Goal: Find specific fact: Find specific fact

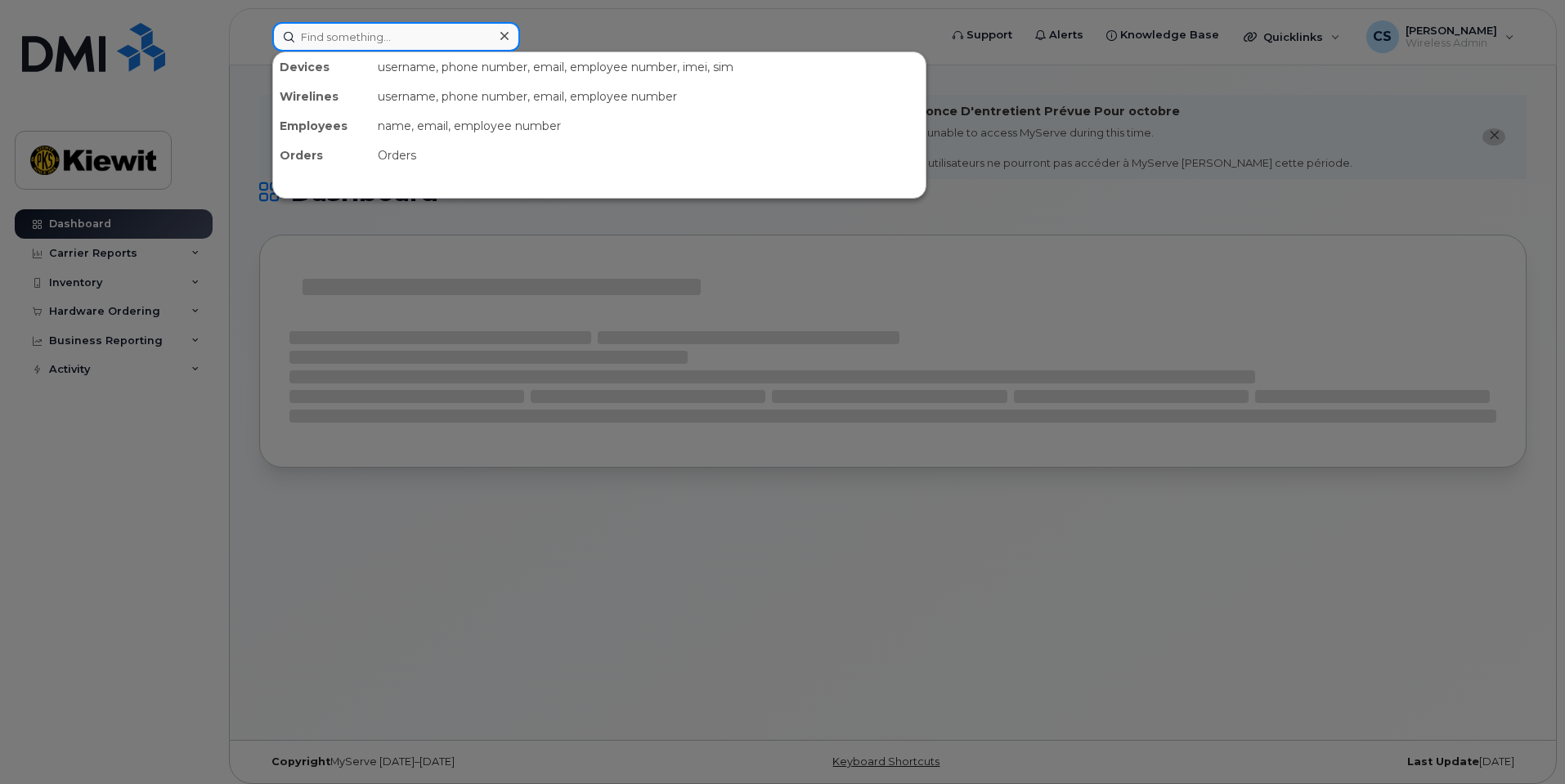
click at [393, 44] on input at bounding box center [395, 36] width 248 height 29
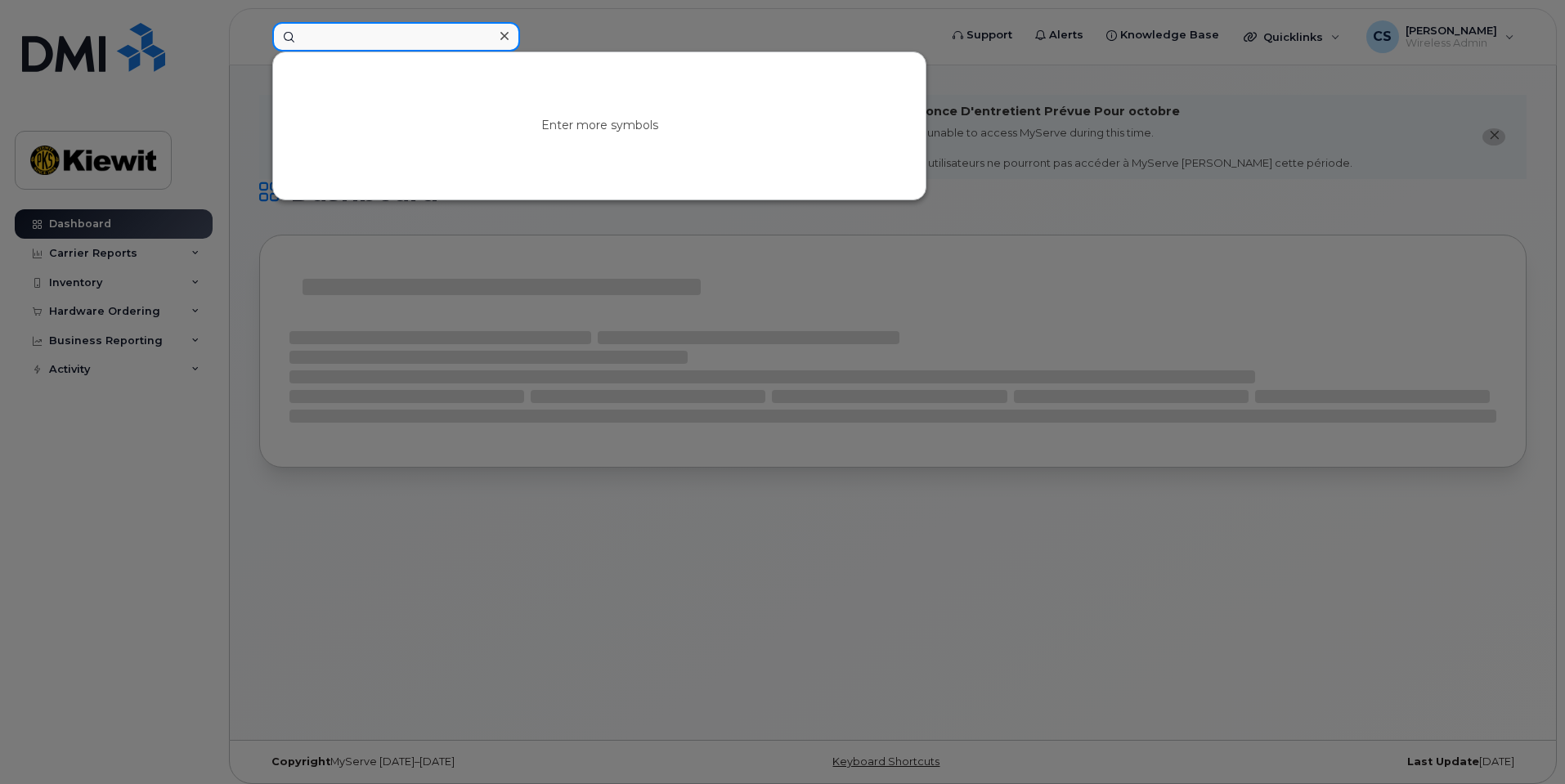
click at [386, 43] on input at bounding box center [395, 36] width 248 height 29
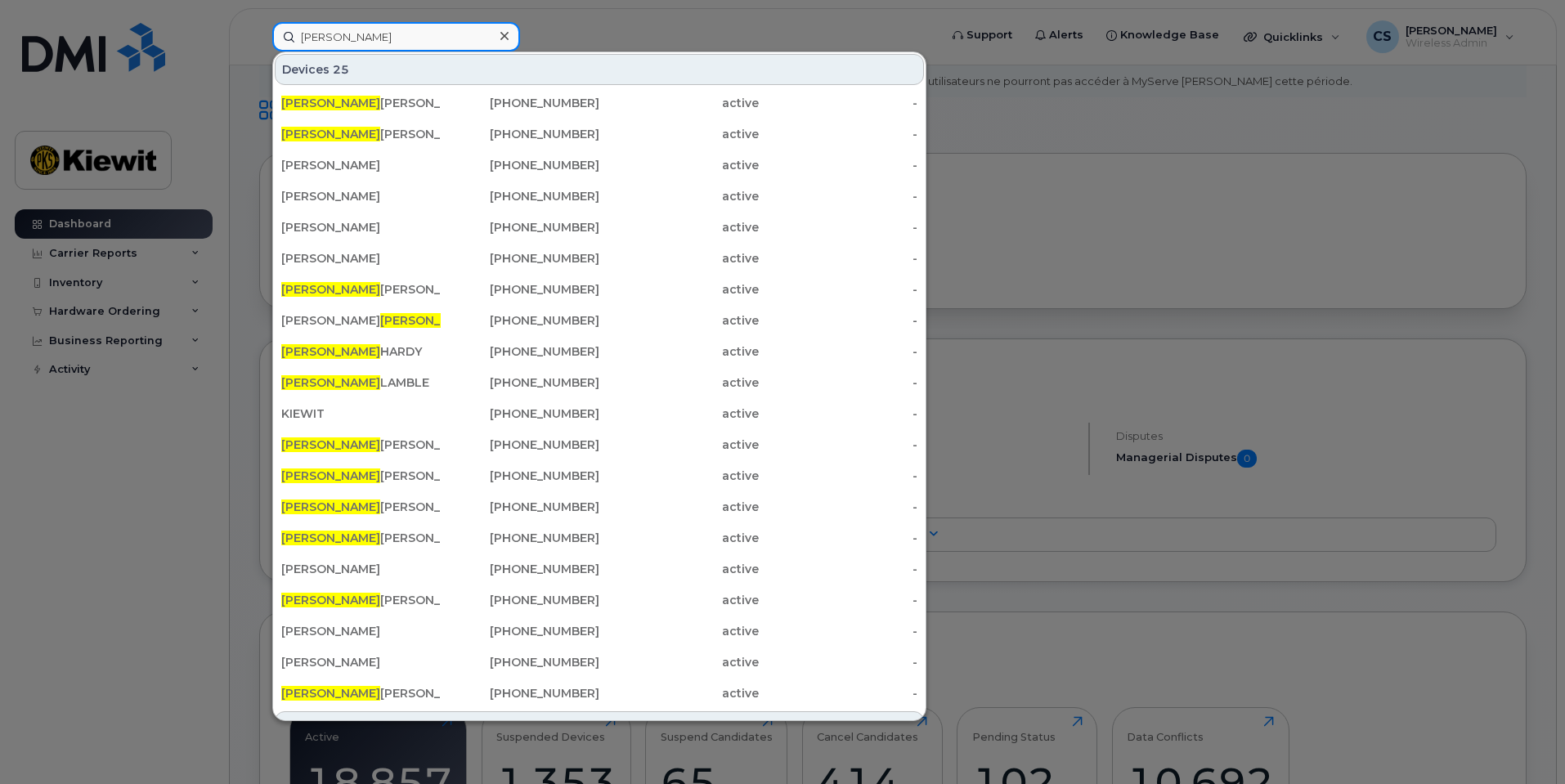
type input "[PERSON_NAME]"
click at [526, 21] on div at bounding box center [782, 392] width 1565 height 784
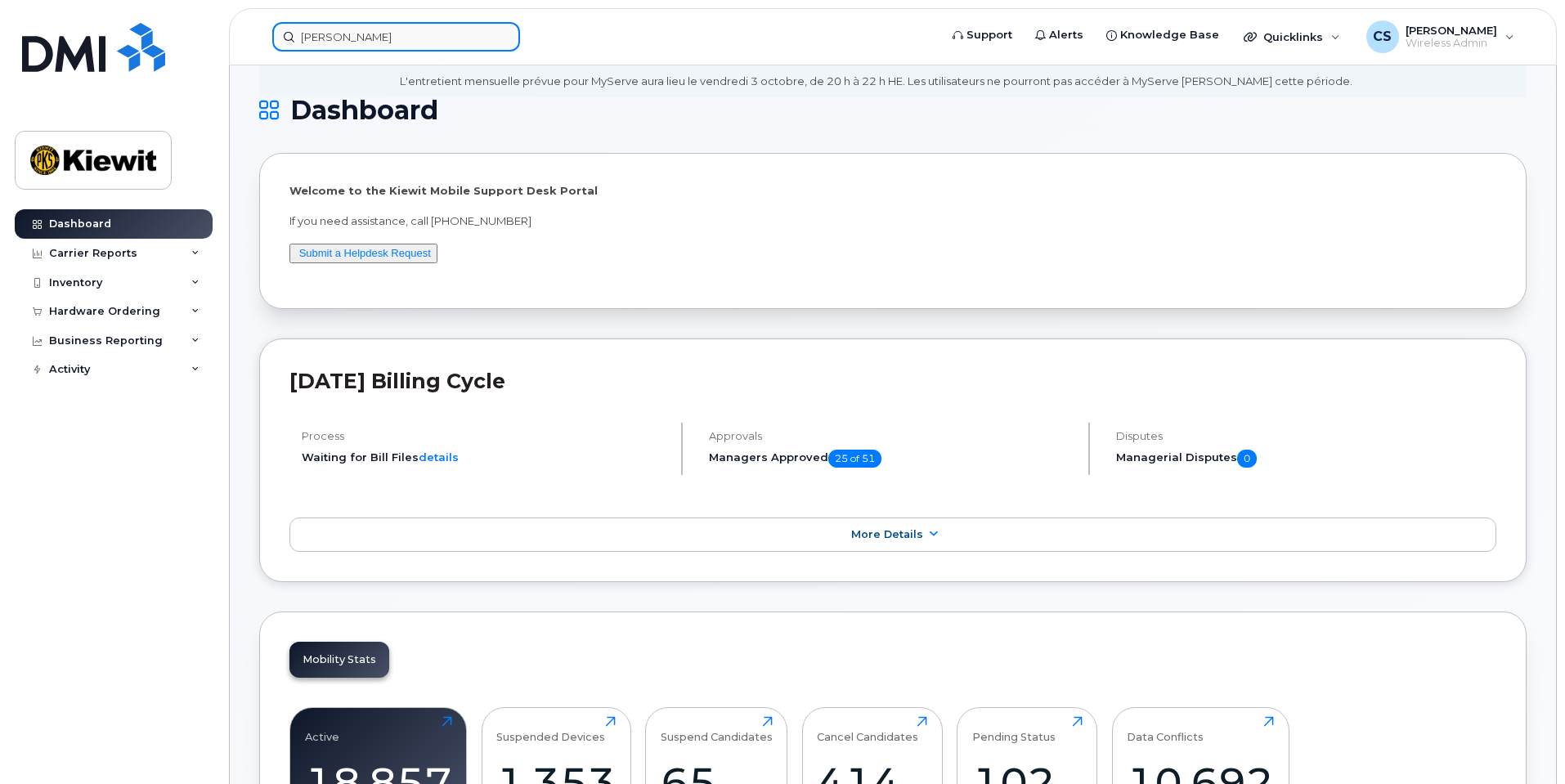
click at [507, 30] on div "[PERSON_NAME]" at bounding box center [395, 36] width 248 height 29
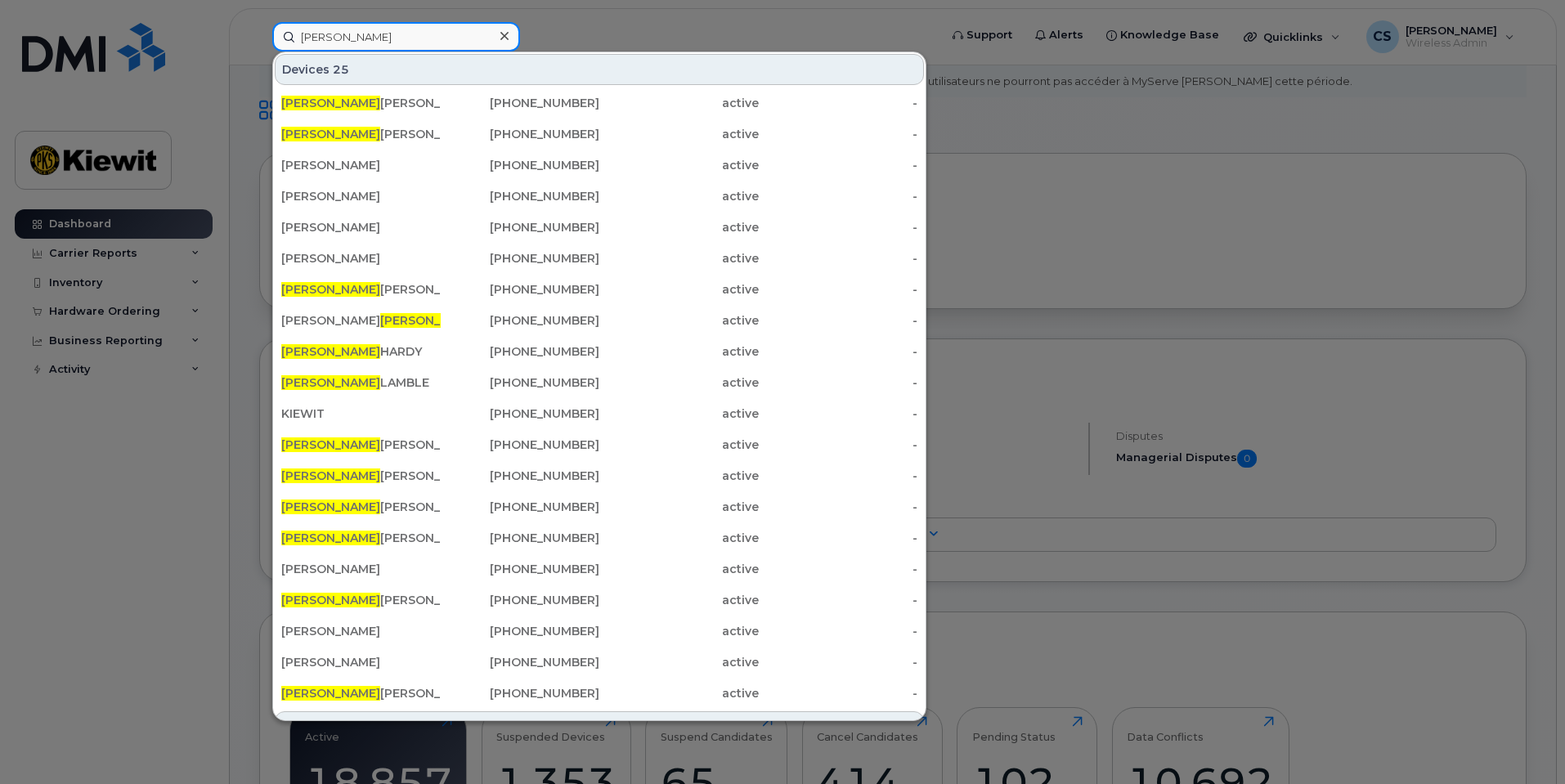
click at [490, 34] on input "[PERSON_NAME]" at bounding box center [395, 36] width 248 height 29
click at [511, 32] on div at bounding box center [504, 36] width 23 height 23
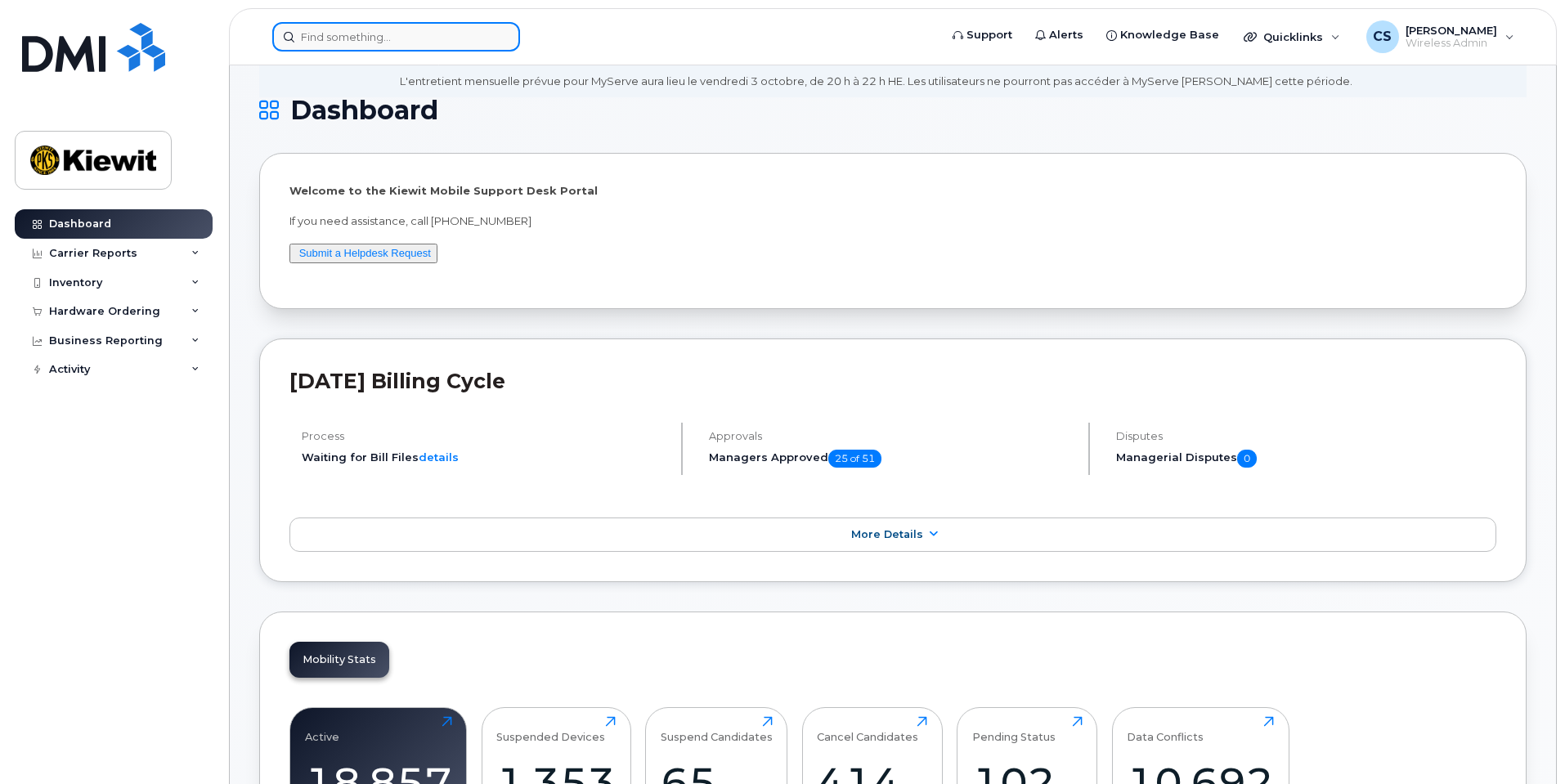
click at [478, 36] on input at bounding box center [395, 36] width 248 height 29
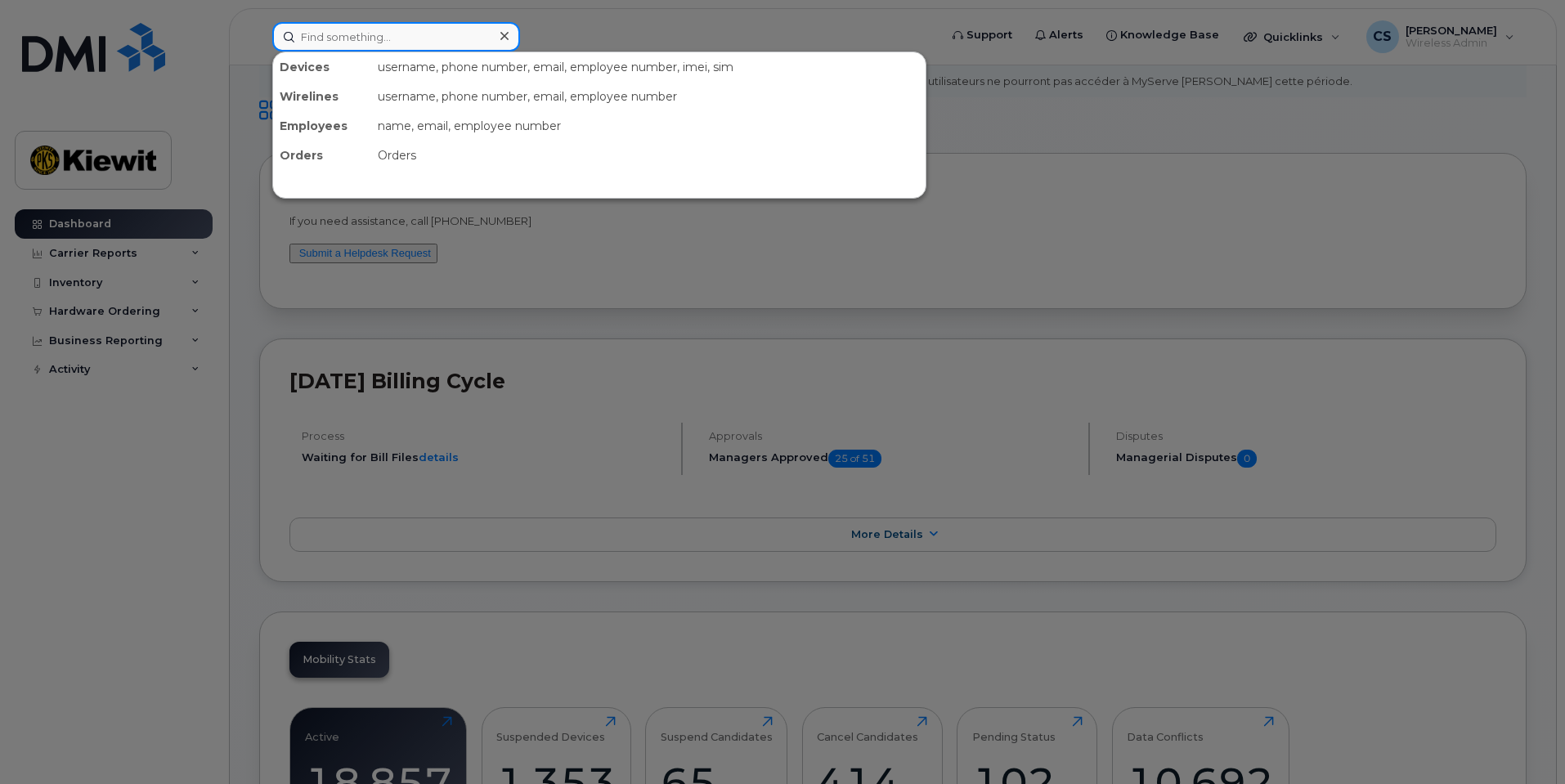
paste input "[PERSON_NAME].Conyngham"
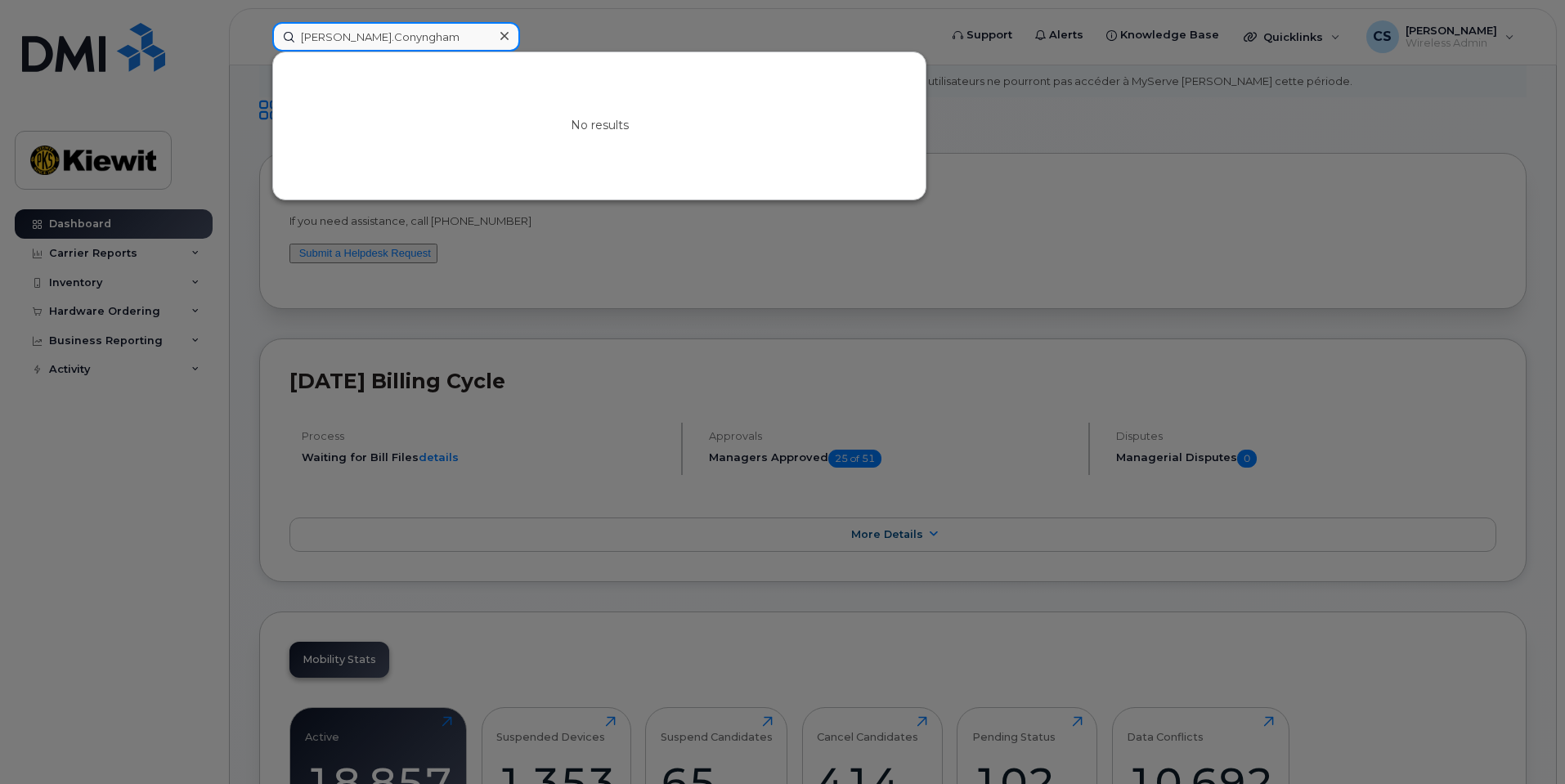
type input "[PERSON_NAME].Conyngham"
click at [522, 42] on div at bounding box center [782, 392] width 1565 height 784
click at [511, 36] on div "[PERSON_NAME].Conyngham" at bounding box center [395, 36] width 248 height 29
click at [511, 36] on div at bounding box center [504, 36] width 23 height 23
